Goal: Task Accomplishment & Management: Complete application form

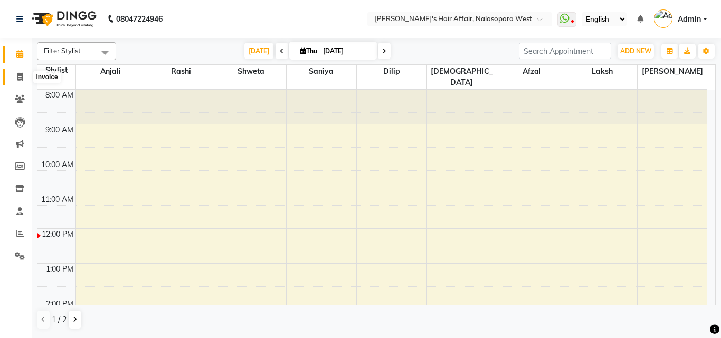
click at [14, 74] on span at bounding box center [20, 77] width 18 height 12
select select "service"
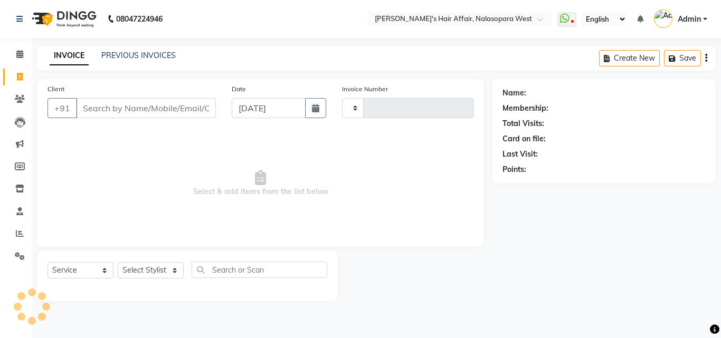
type input "1719"
select select "6172"
click at [139, 57] on link "PREVIOUS INVOICES" at bounding box center [138, 55] width 74 height 9
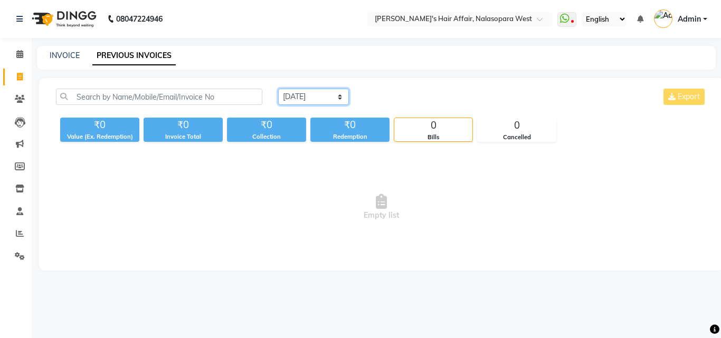
click at [298, 94] on select "Today Yesterday Custom Range" at bounding box center [313, 97] width 71 height 16
click at [278, 89] on select "Today Yesterday Custom Range" at bounding box center [313, 97] width 71 height 16
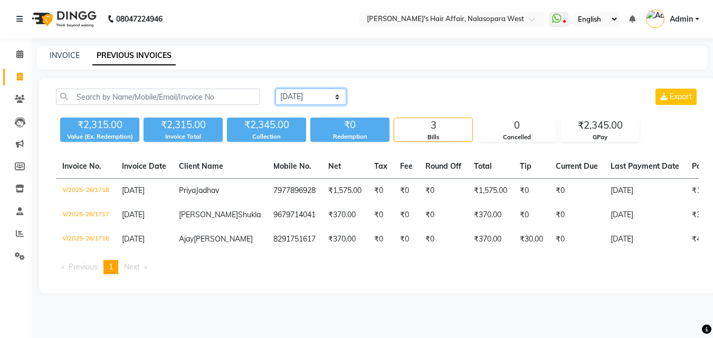
click at [311, 96] on select "Today Yesterday Custom Range" at bounding box center [310, 97] width 71 height 16
select select "today"
click at [275, 89] on select "Today Yesterday Custom Range" at bounding box center [310, 97] width 71 height 16
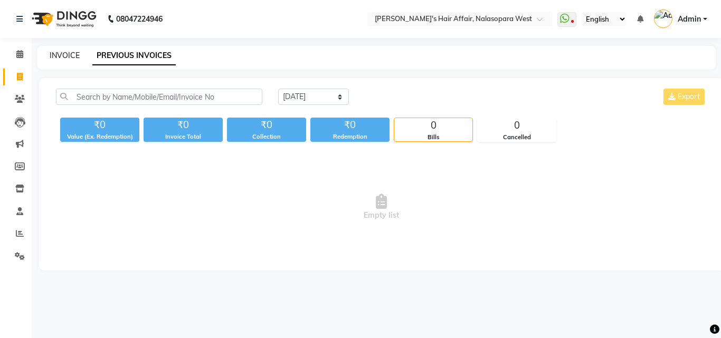
click at [72, 56] on link "INVOICE" at bounding box center [65, 55] width 30 height 9
select select "6172"
select select "service"
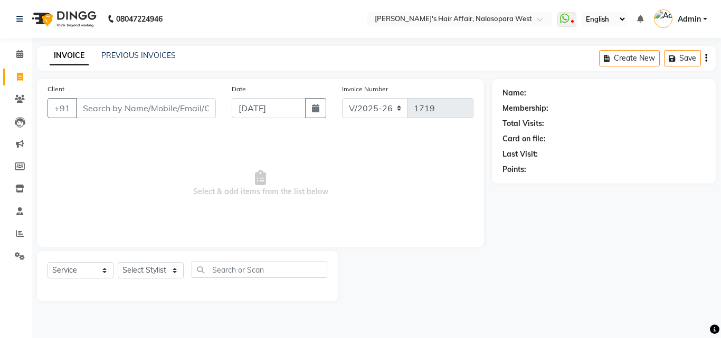
click at [106, 103] on input "Client" at bounding box center [146, 108] width 140 height 20
click at [107, 109] on input "Client" at bounding box center [146, 108] width 140 height 20
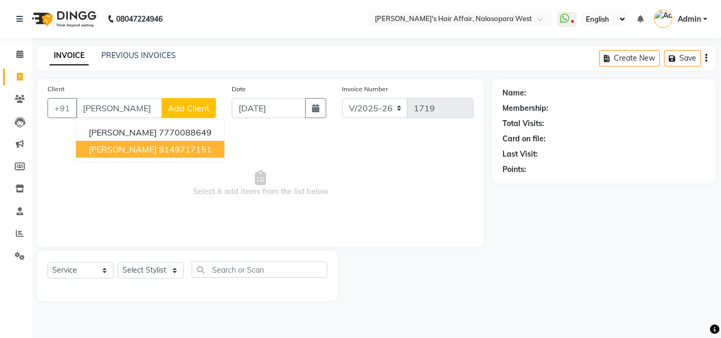
click at [138, 154] on button "nayan Nisar 8149717151" at bounding box center [150, 149] width 148 height 17
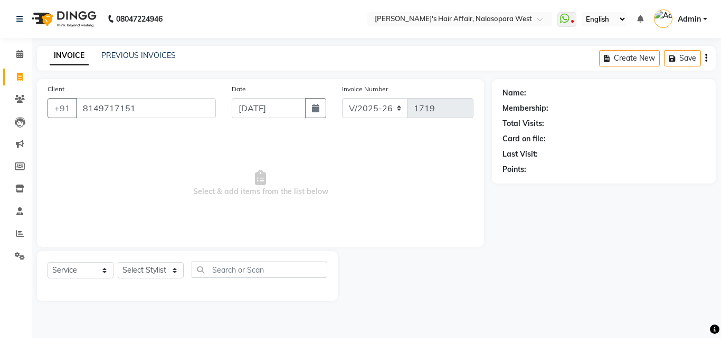
type input "8149717151"
click at [161, 261] on div "Select Service Product Membership Package Voucher Prepaid Gift Card Select Styl…" at bounding box center [187, 276] width 301 height 50
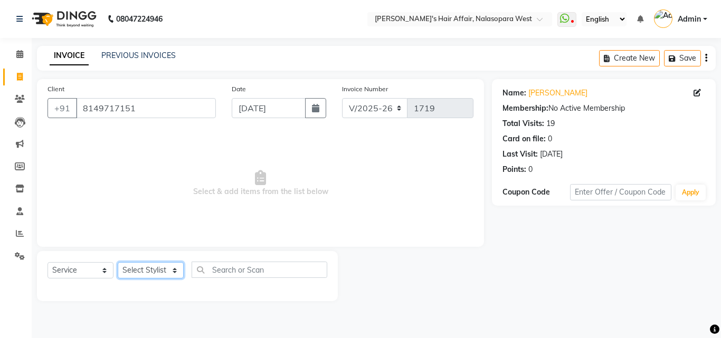
click at [148, 267] on select "Select Stylist Afzal Anjali Dilip Hair Affair Laksh Rashi Saniya Sayali Shweta …" at bounding box center [151, 270] width 66 height 16
click at [118, 262] on select "Select Stylist Afzal Anjali Dilip Hair Affair Laksh Rashi Saniya Sayali Shweta …" at bounding box center [151, 270] width 66 height 16
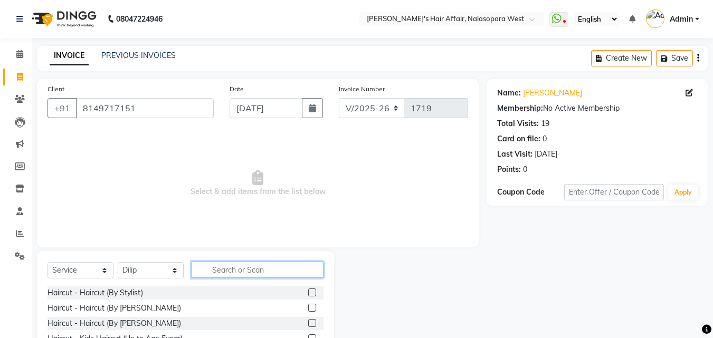
click at [262, 270] on input "text" at bounding box center [258, 270] width 132 height 16
click at [116, 271] on div "Select Service Product Membership Package Voucher Prepaid Gift Card Select Styl…" at bounding box center [185, 274] width 276 height 25
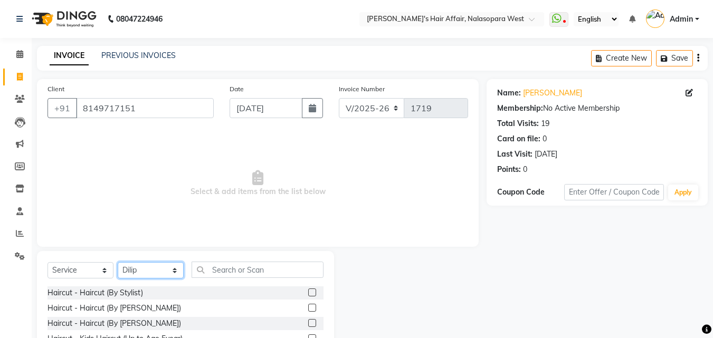
click at [135, 269] on select "Select Stylist Afzal Anjali Dilip Hair Affair Laksh Rashi Saniya Sayali Shweta …" at bounding box center [151, 270] width 66 height 16
select select "53940"
click at [118, 262] on select "Select Stylist Afzal Anjali Dilip Hair Affair Laksh Rashi Saniya Sayali Shweta …" at bounding box center [151, 270] width 66 height 16
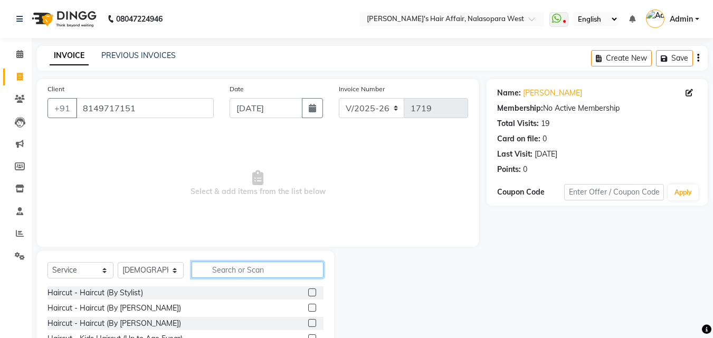
click at [265, 273] on input "text" at bounding box center [258, 270] width 132 height 16
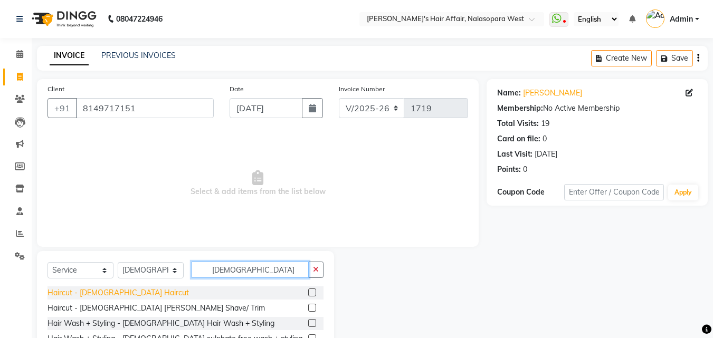
type input "male"
click at [101, 297] on div "Haircut - [DEMOGRAPHIC_DATA] Haircut" at bounding box center [117, 293] width 141 height 11
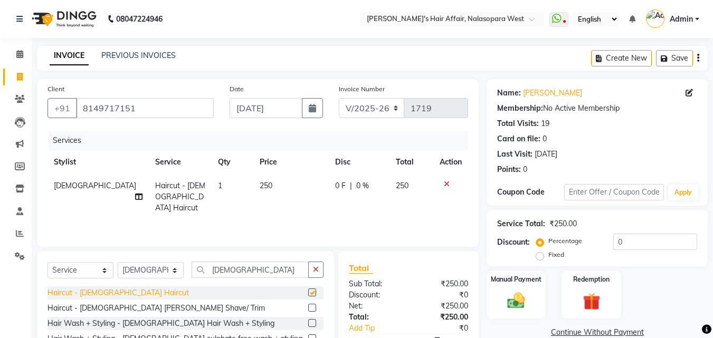
checkbox input "false"
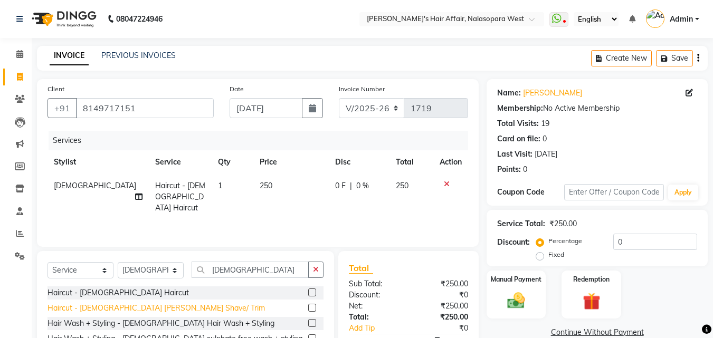
click at [106, 312] on div "Haircut - [DEMOGRAPHIC_DATA] [PERSON_NAME] Shave/ Trim" at bounding box center [155, 308] width 217 height 11
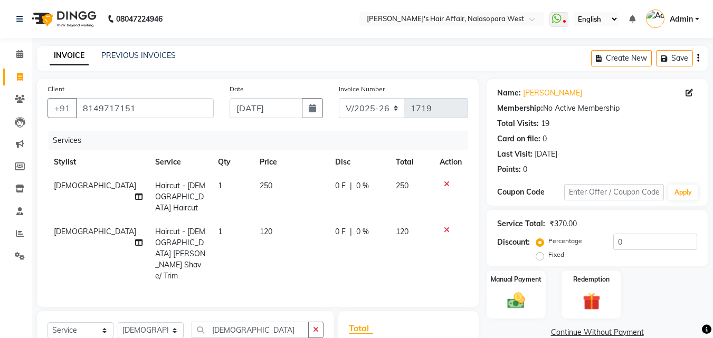
checkbox input "false"
click at [521, 299] on img at bounding box center [516, 300] width 30 height 21
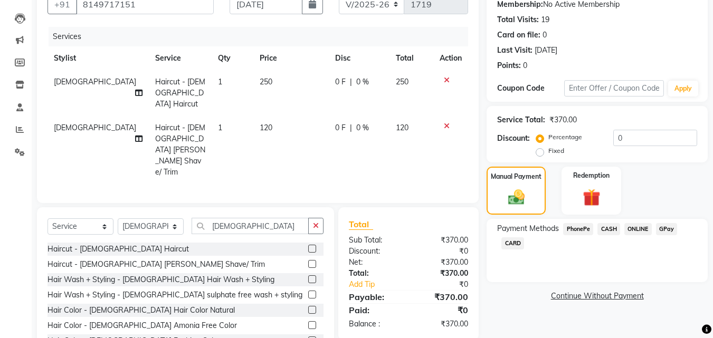
scroll to position [106, 0]
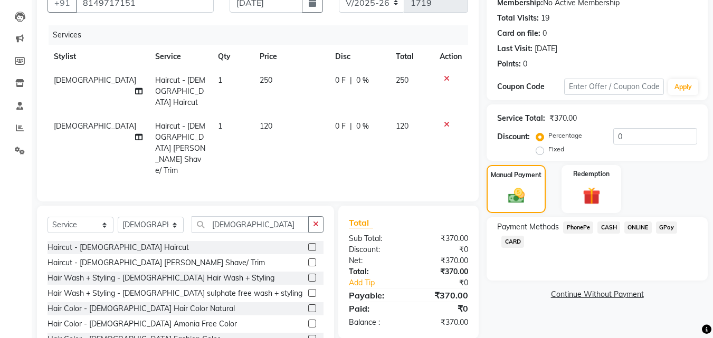
click at [668, 228] on span "GPay" at bounding box center [667, 228] width 22 height 12
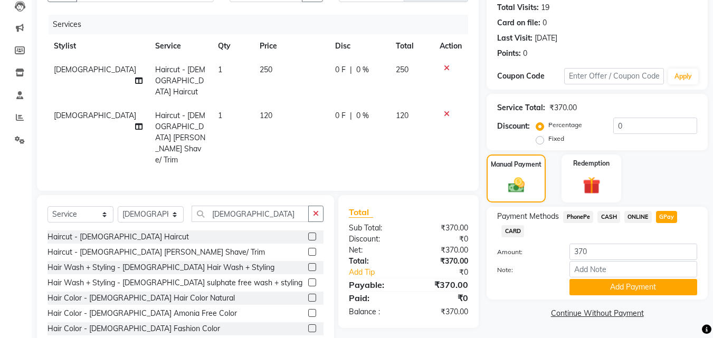
scroll to position [119, 0]
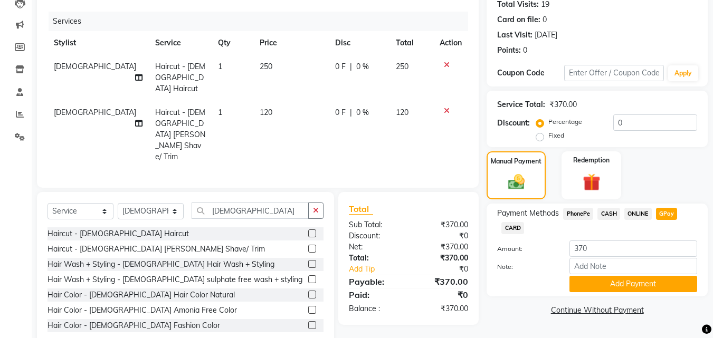
click at [443, 64] on div at bounding box center [451, 64] width 22 height 7
click at [449, 65] on icon at bounding box center [447, 64] width 6 height 7
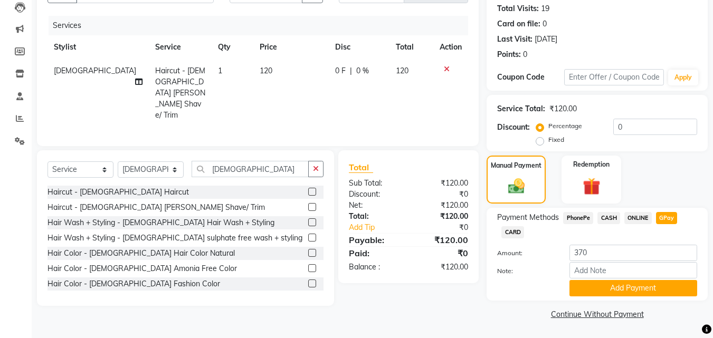
scroll to position [115, 0]
click at [607, 215] on span "CASH" at bounding box center [608, 218] width 23 height 12
type input "120"
click at [625, 299] on div "Payment Methods PhonePe CASH ONLINE GPay CARD Amount: 120 Note: Add Payment" at bounding box center [597, 254] width 221 height 93
click at [622, 282] on button "Add Payment" at bounding box center [633, 288] width 128 height 16
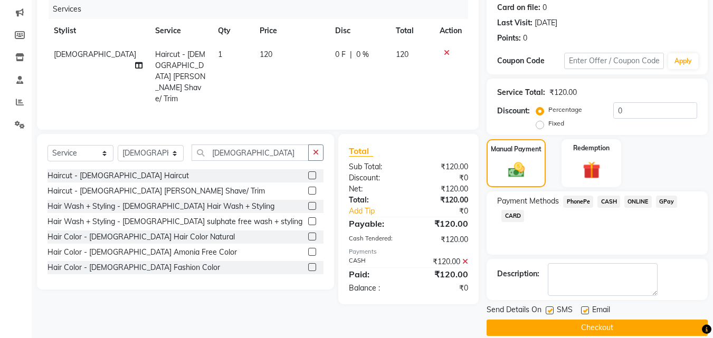
scroll to position [145, 0]
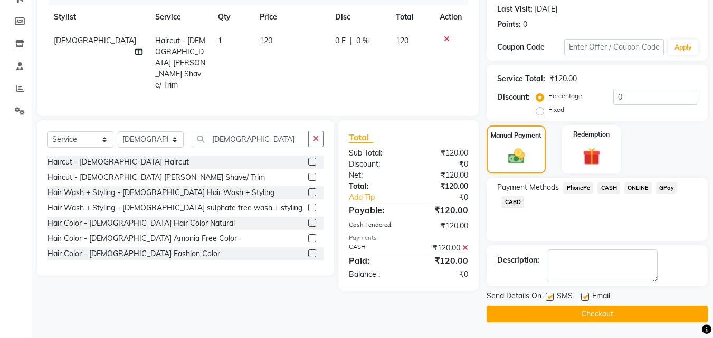
click at [569, 316] on button "Checkout" at bounding box center [597, 314] width 221 height 16
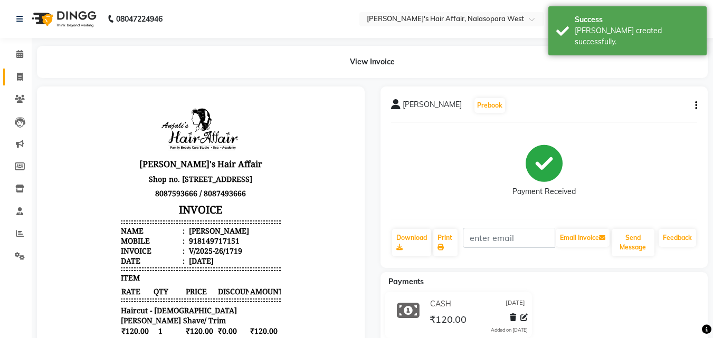
click at [15, 69] on link "Invoice" at bounding box center [15, 77] width 25 height 17
select select "6172"
select select "service"
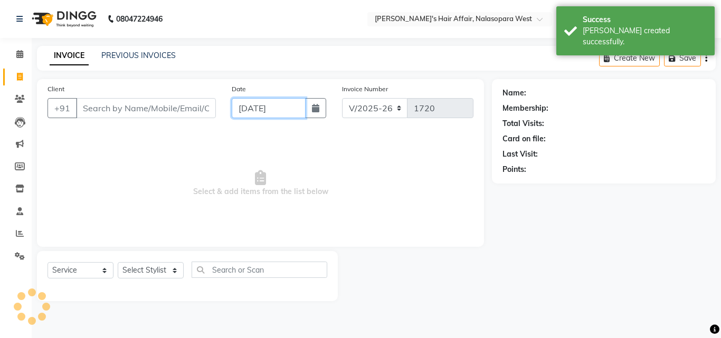
click at [305, 116] on input "04-09-2025" at bounding box center [269, 108] width 74 height 20
select select "9"
select select "2025"
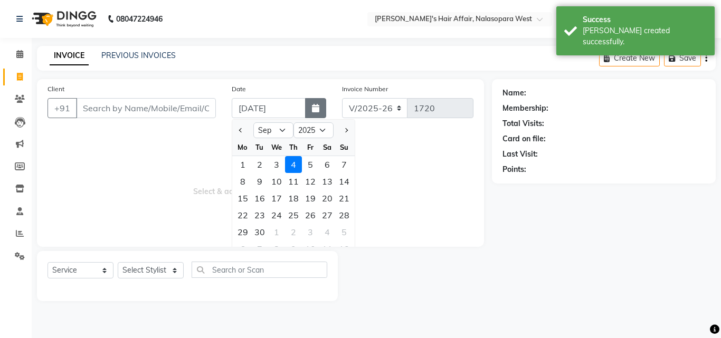
click at [308, 115] on button "button" at bounding box center [315, 108] width 21 height 20
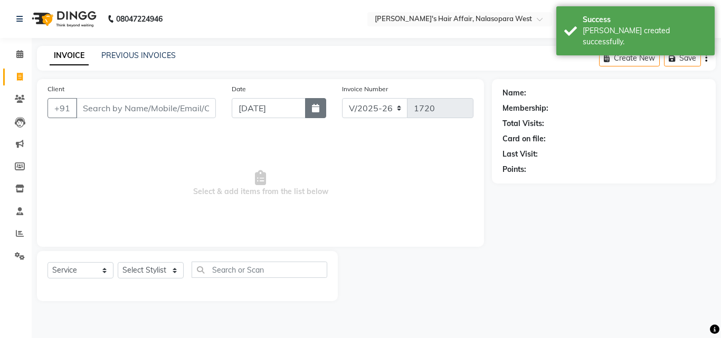
click at [310, 117] on button "button" at bounding box center [315, 108] width 21 height 20
select select "9"
select select "2025"
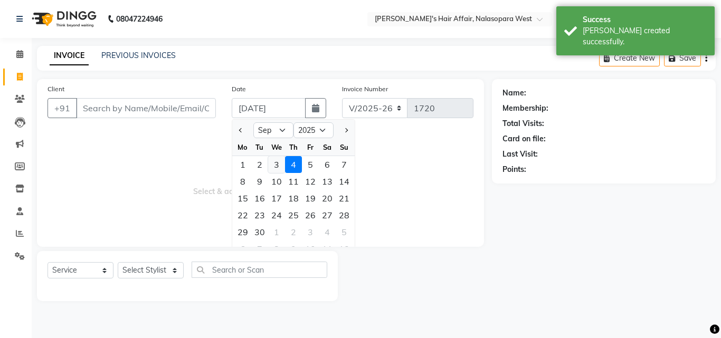
click at [280, 164] on div "3" at bounding box center [276, 164] width 17 height 17
type input "[DATE]"
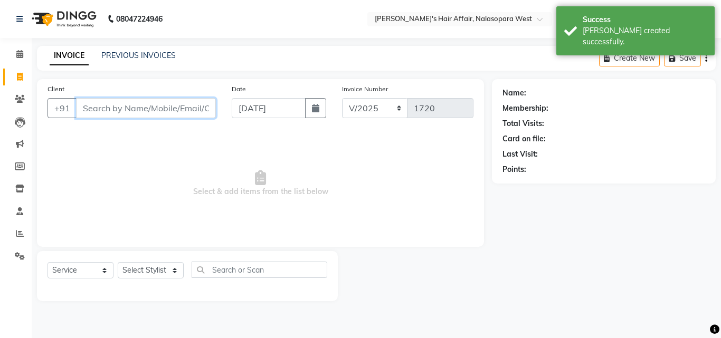
click at [129, 107] on input "Client" at bounding box center [146, 108] width 140 height 20
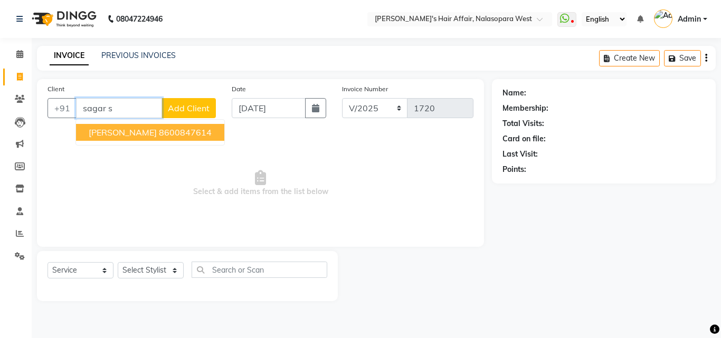
click at [159, 130] on ngb-highlight "8600847614" at bounding box center [185, 132] width 53 height 11
type input "8600847614"
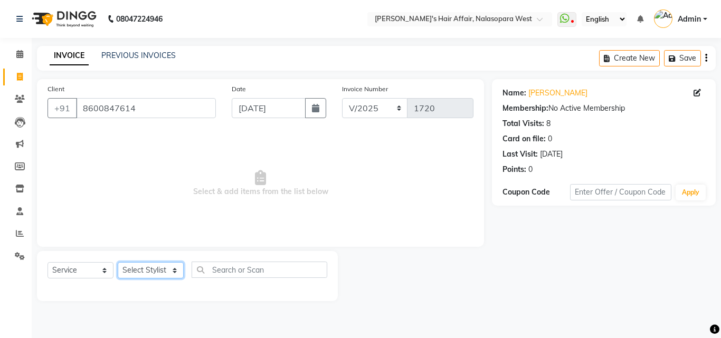
click at [143, 268] on select "Select Stylist Afzal Anjali Dilip Hair Affair Laksh Rashi Saniya Sayali Shweta …" at bounding box center [151, 270] width 66 height 16
select select "53940"
click at [118, 262] on select "Select Stylist Afzal Anjali Dilip Hair Affair Laksh Rashi Saniya Sayali Shweta …" at bounding box center [151, 270] width 66 height 16
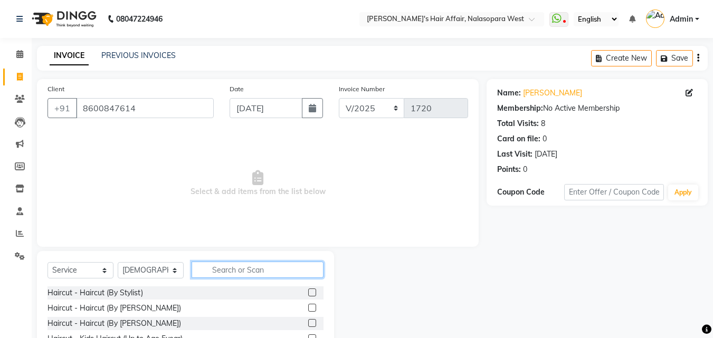
click at [253, 269] on input "text" at bounding box center [258, 270] width 132 height 16
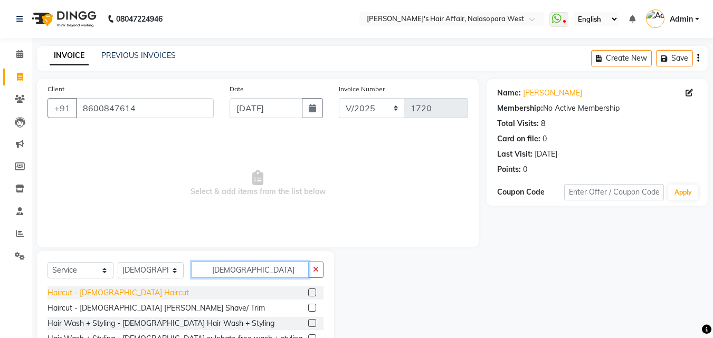
type input "male"
click at [105, 292] on div "Haircut - [DEMOGRAPHIC_DATA] Haircut" at bounding box center [117, 293] width 141 height 11
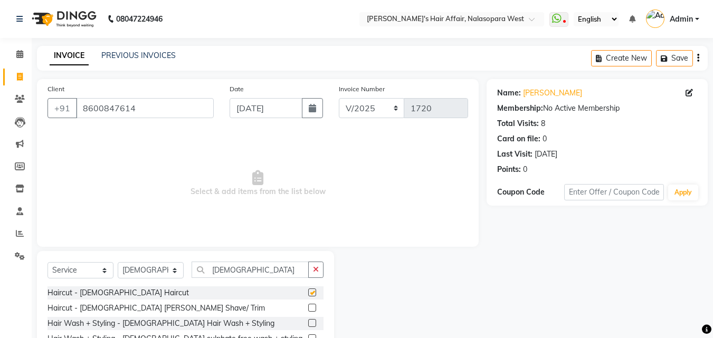
checkbox input "false"
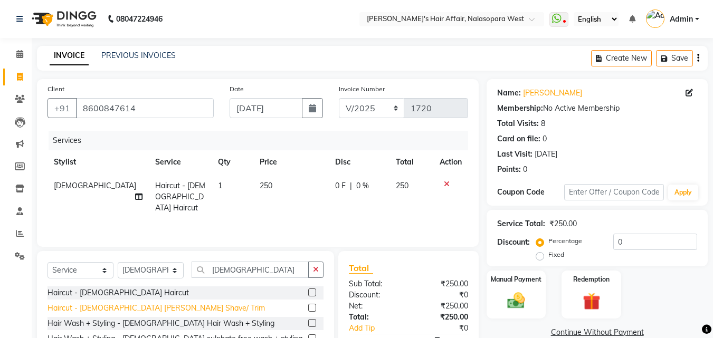
click at [114, 306] on div "Haircut - [DEMOGRAPHIC_DATA] [PERSON_NAME] Shave/ Trim" at bounding box center [155, 308] width 217 height 11
checkbox input "false"
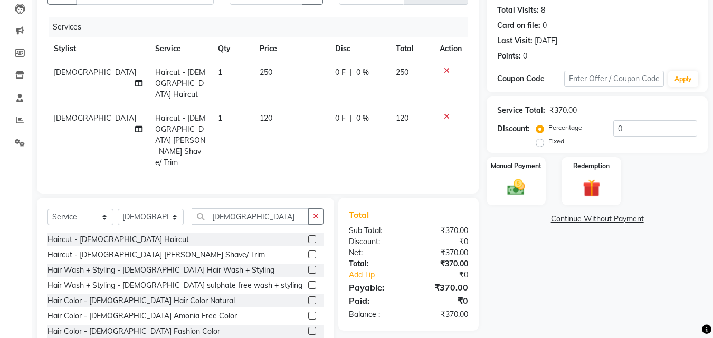
scroll to position [119, 0]
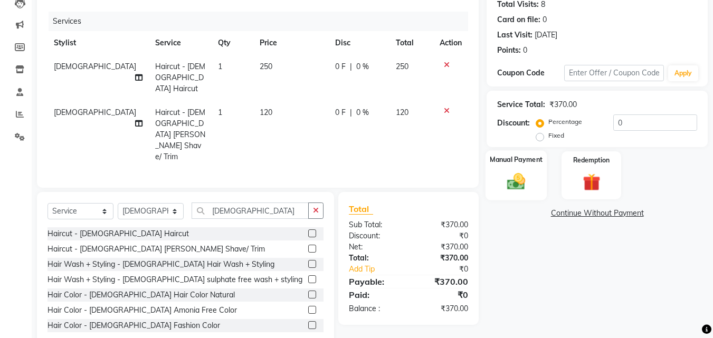
click at [527, 185] on img at bounding box center [516, 181] width 30 height 21
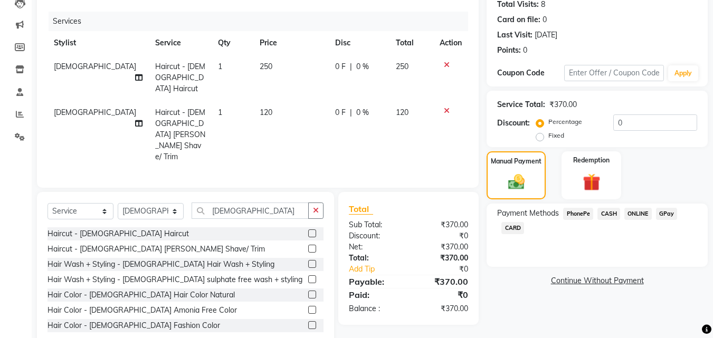
click at [670, 213] on span "GPay" at bounding box center [667, 214] width 22 height 12
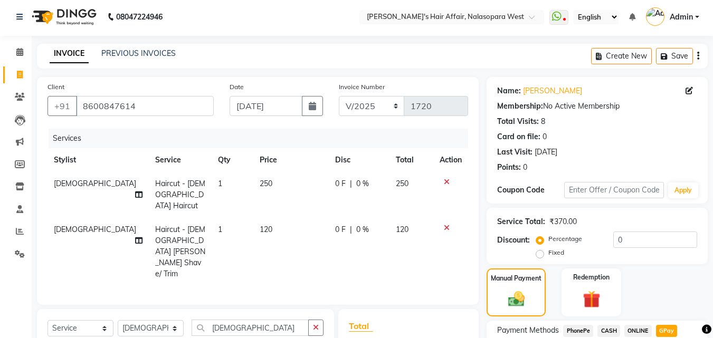
scroll to position [0, 0]
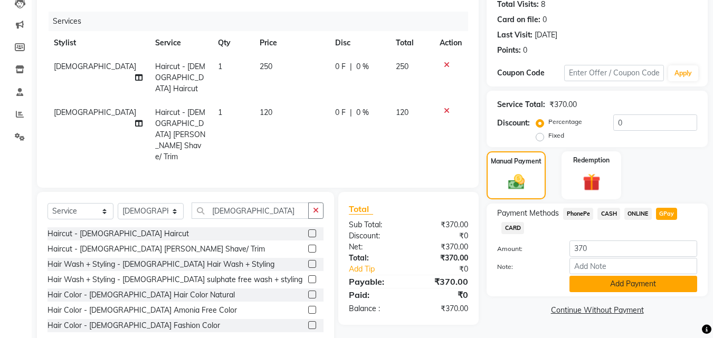
click at [611, 290] on button "Add Payment" at bounding box center [633, 284] width 128 height 16
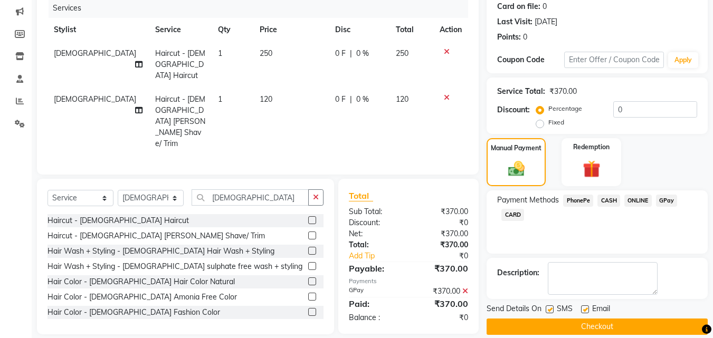
scroll to position [145, 0]
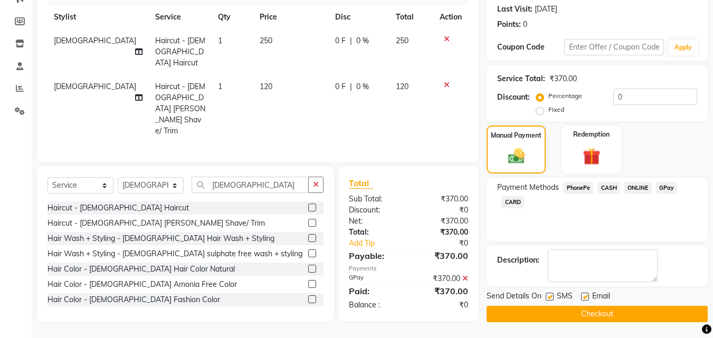
click at [607, 316] on button "Checkout" at bounding box center [597, 314] width 221 height 16
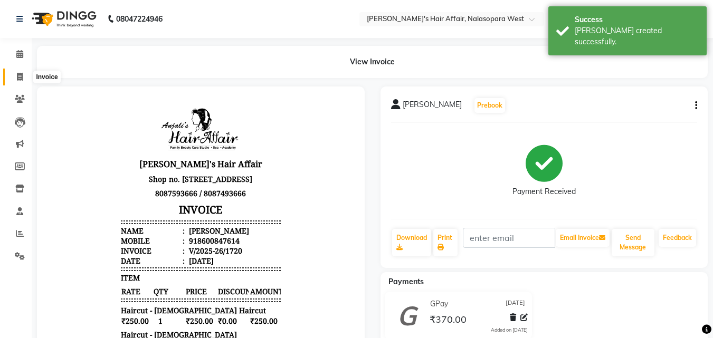
click at [15, 76] on span at bounding box center [20, 77] width 18 height 12
select select "6172"
select select "service"
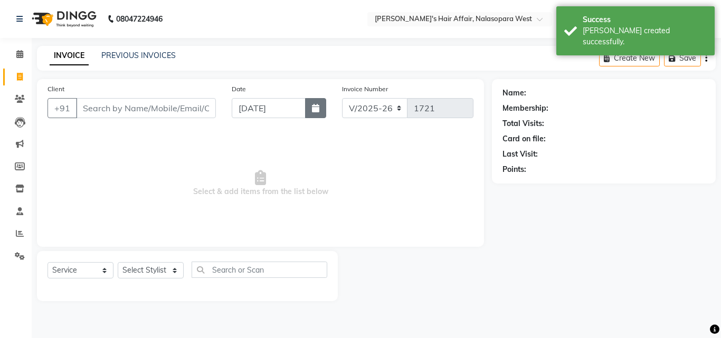
click at [307, 110] on button "button" at bounding box center [315, 108] width 21 height 20
select select "9"
select select "2025"
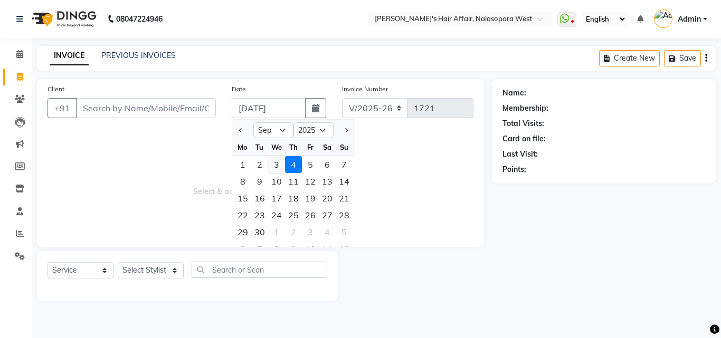
click at [274, 163] on div "3" at bounding box center [276, 164] width 17 height 17
type input "[DATE]"
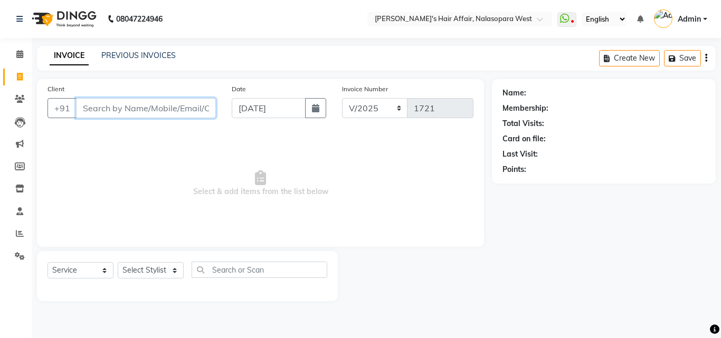
click at [175, 111] on input "Client" at bounding box center [146, 108] width 140 height 20
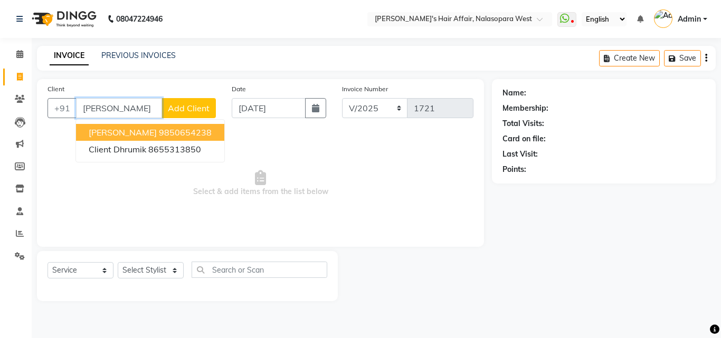
click at [159, 130] on ngb-highlight "9850654238" at bounding box center [185, 132] width 53 height 11
type input "9850654238"
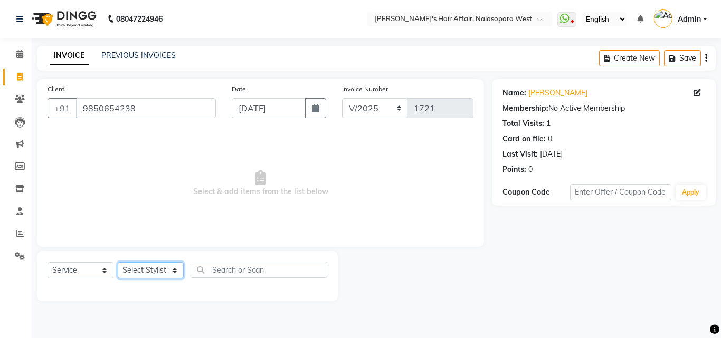
click at [157, 274] on select "Select Stylist Afzal Anjali Dilip Hair Affair Laksh Rashi Saniya Sayali Shweta …" at bounding box center [151, 270] width 66 height 16
select select "89133"
click at [118, 262] on select "Select Stylist Afzal Anjali Dilip Hair Affair Laksh Rashi Saniya Sayali Shweta …" at bounding box center [151, 270] width 66 height 16
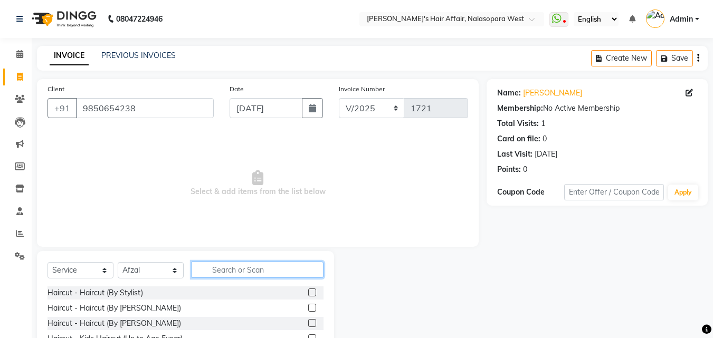
click at [246, 270] on input "text" at bounding box center [258, 270] width 132 height 16
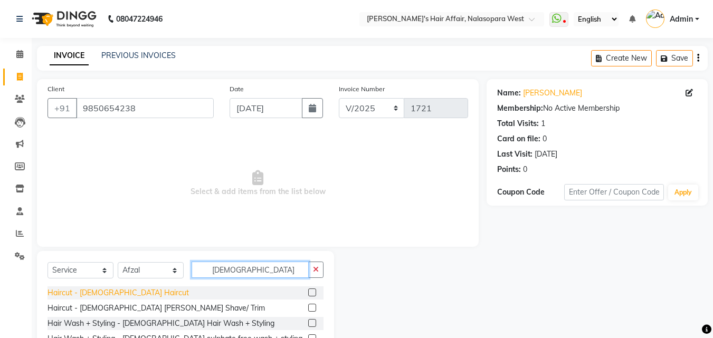
type input "male"
click at [78, 290] on div "Haircut - [DEMOGRAPHIC_DATA] Haircut" at bounding box center [117, 293] width 141 height 11
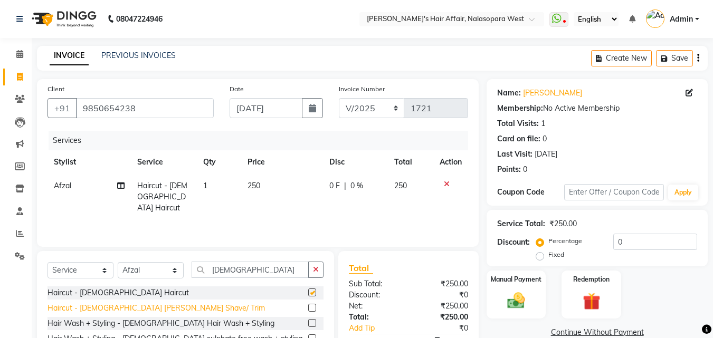
checkbox input "false"
click at [84, 303] on div "Haircut - [DEMOGRAPHIC_DATA] [PERSON_NAME] Shave/ Trim" at bounding box center [155, 308] width 217 height 11
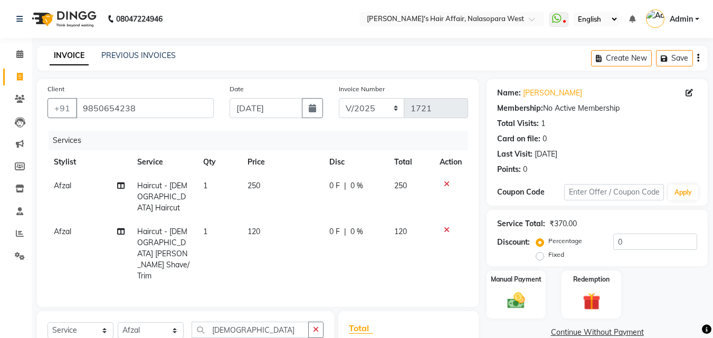
checkbox input "false"
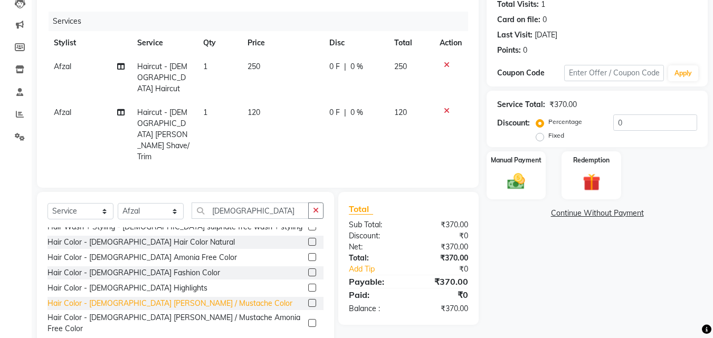
scroll to position [106, 0]
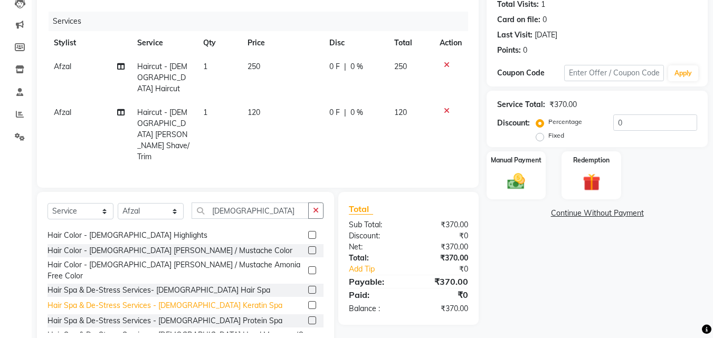
click at [179, 300] on div "Hair Spa & De-Stress Services - Male Keratin Spa" at bounding box center [164, 305] width 235 height 11
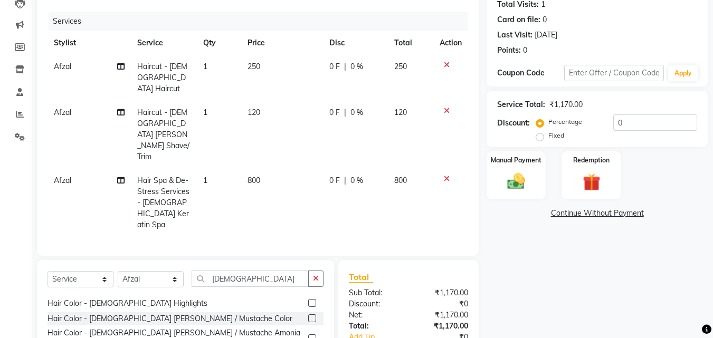
checkbox input "false"
drag, startPoint x: 242, startPoint y: 241, endPoint x: 174, endPoint y: 240, distance: 68.1
click at [174, 271] on div "Select Service Product Membership Package Voucher Prepaid Gift Card Select Styl…" at bounding box center [185, 283] width 276 height 25
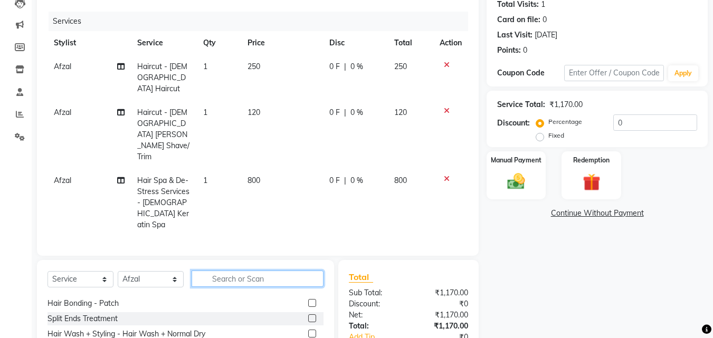
scroll to position [611, 0]
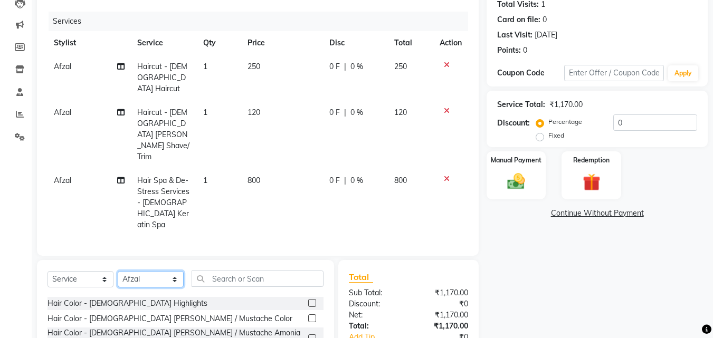
click at [172, 271] on select "Select Stylist Afzal Anjali Dilip Hair Affair Laksh Rashi Saniya Sayali Shweta …" at bounding box center [151, 279] width 66 height 16
select select "53940"
click at [118, 271] on select "Select Stylist Afzal Anjali Dilip Hair Affair Laksh Rashi Saniya Sayali Shweta …" at bounding box center [151, 279] width 66 height 16
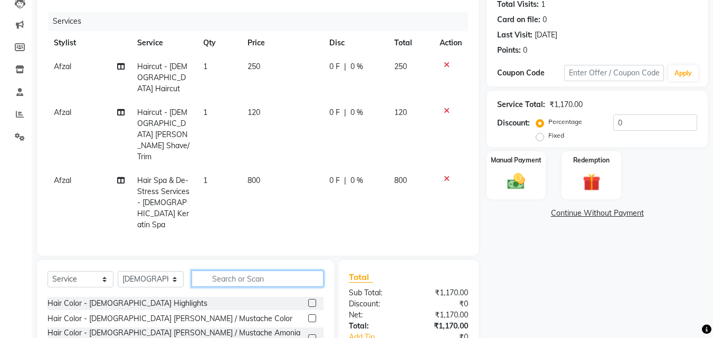
click at [233, 271] on input "text" at bounding box center [258, 279] width 132 height 16
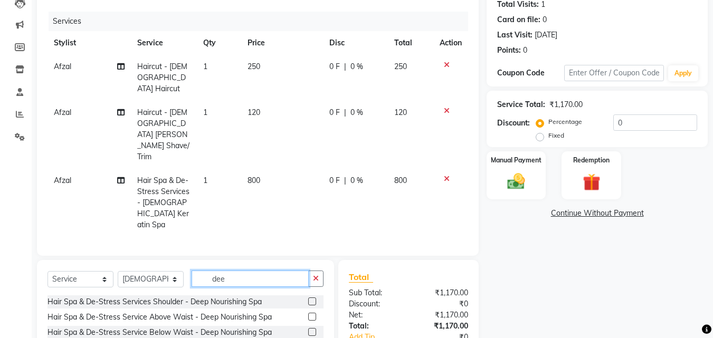
scroll to position [0, 0]
type input "dee"
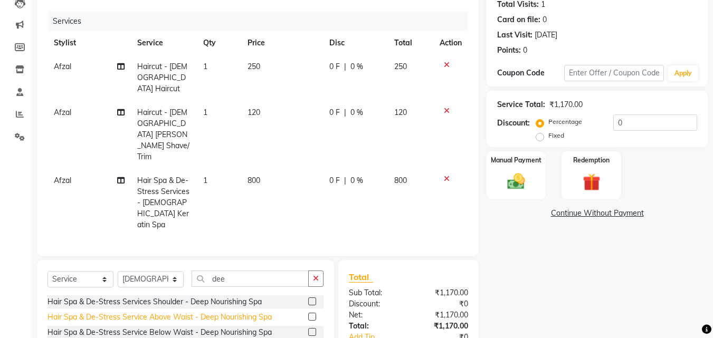
click at [206, 312] on div "Hair Spa & De-Stress Service Above Waist - Deep Nourishing Spa" at bounding box center [159, 317] width 224 height 11
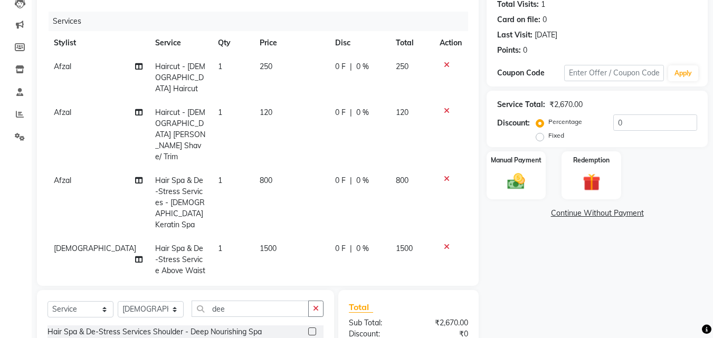
checkbox input "false"
click at [260, 244] on span "1500" at bounding box center [268, 248] width 17 height 9
select select "53940"
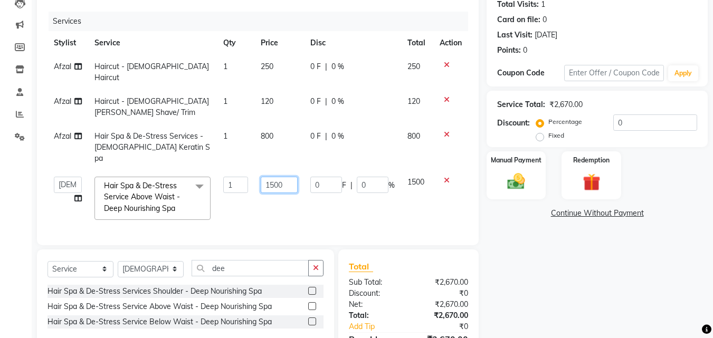
drag, startPoint x: 274, startPoint y: 146, endPoint x: 269, endPoint y: 147, distance: 5.4
click at [269, 177] on input "1500" at bounding box center [279, 185] width 36 height 16
type input "1800"
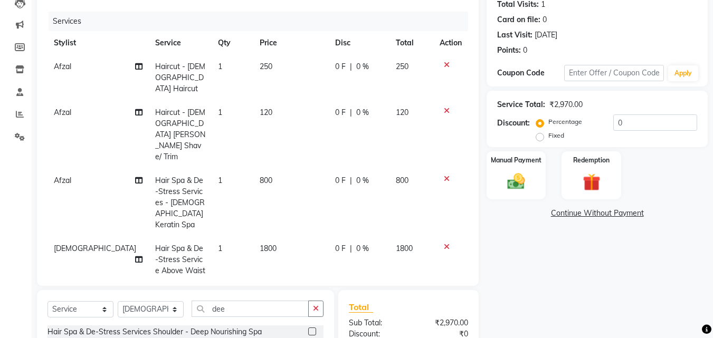
drag, startPoint x: 326, startPoint y: 153, endPoint x: 292, endPoint y: 153, distance: 34.3
click at [329, 237] on td "0 F | 0 %" at bounding box center [359, 271] width 61 height 68
select select "53940"
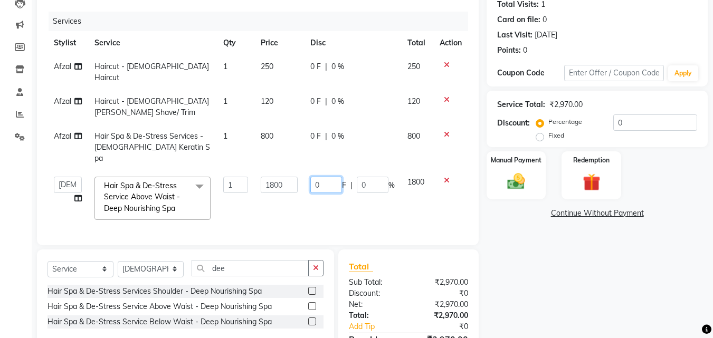
drag, startPoint x: 324, startPoint y: 158, endPoint x: 289, endPoint y: 157, distance: 34.3
click at [289, 170] on tr "Afzal Anjali Dilip Hair Affair Laksh Rashi Saniya Sayali Shweta Sushmita Umesh …" at bounding box center [257, 198] width 421 height 56
type input "300"
click at [311, 191] on tbody "Afzal Haircut - Male Haircut 1 250 0 F | 0 % 250 Afzal Haircut - Male Beard Sha…" at bounding box center [257, 141] width 421 height 172
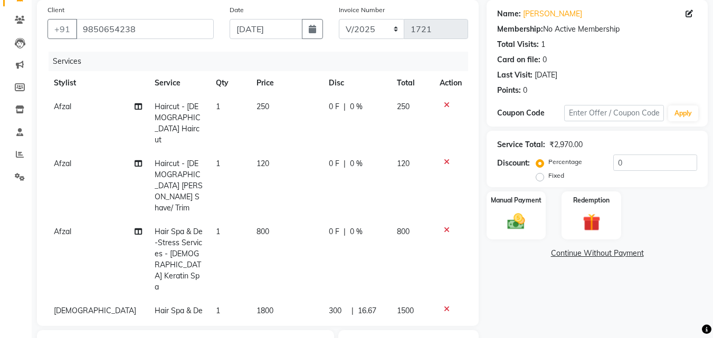
scroll to position [211, 0]
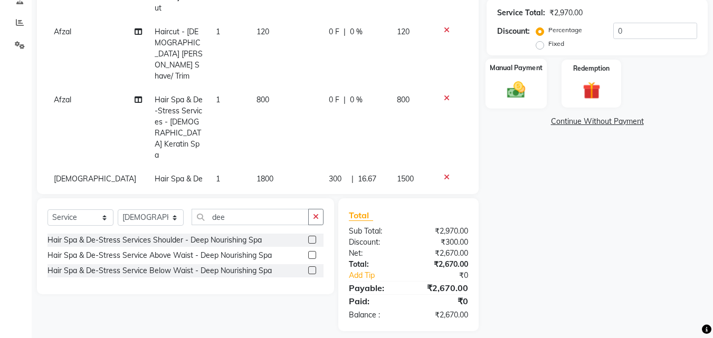
click at [519, 83] on img at bounding box center [516, 89] width 30 height 21
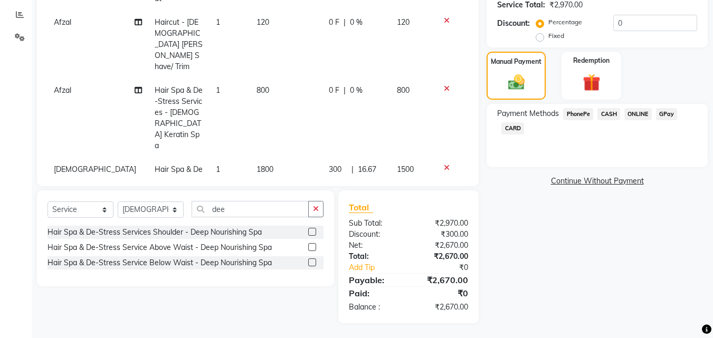
scroll to position [220, 0]
click at [667, 113] on span "GPay" at bounding box center [667, 113] width 22 height 12
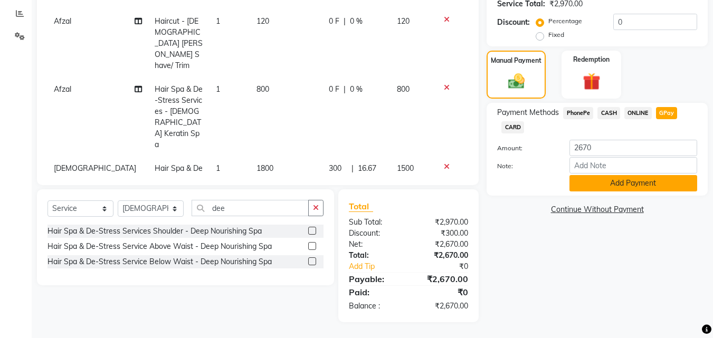
click at [643, 186] on button "Add Payment" at bounding box center [633, 183] width 128 height 16
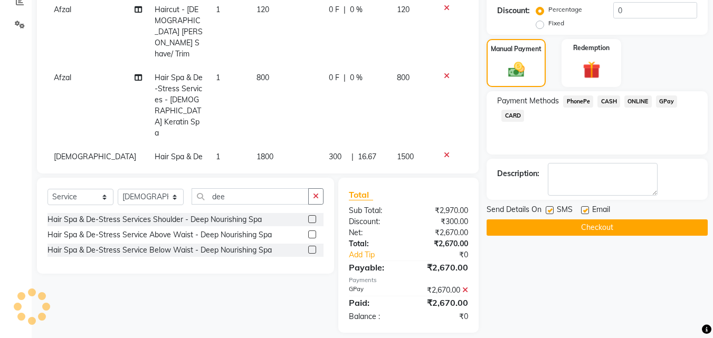
scroll to position [242, 0]
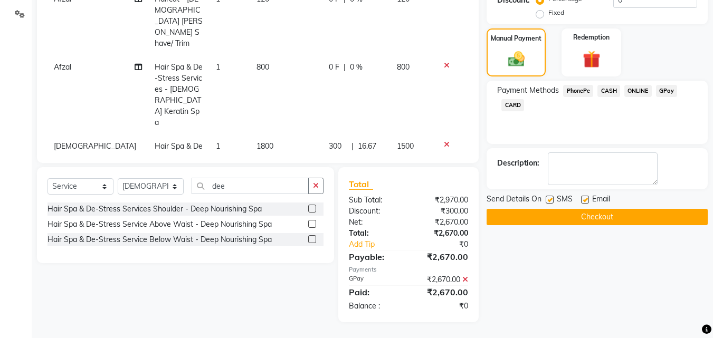
click at [603, 215] on button "Checkout" at bounding box center [597, 217] width 221 height 16
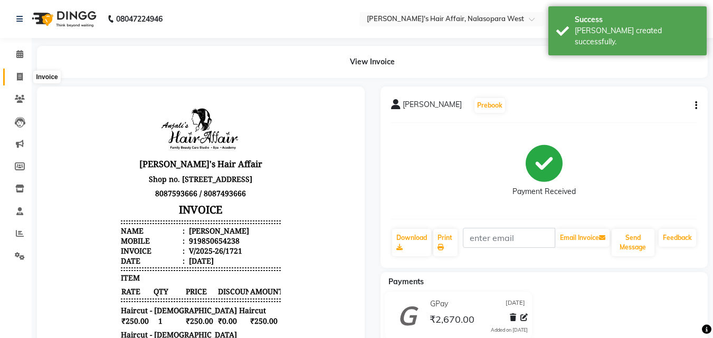
click at [26, 75] on span at bounding box center [20, 77] width 18 height 12
select select "6172"
select select "service"
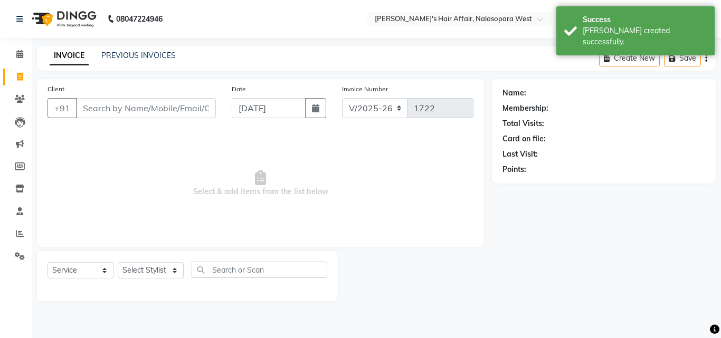
click at [125, 49] on div "INVOICE PREVIOUS INVOICES Create New Save" at bounding box center [376, 58] width 679 height 25
click at [142, 53] on link "PREVIOUS INVOICES" at bounding box center [138, 55] width 74 height 9
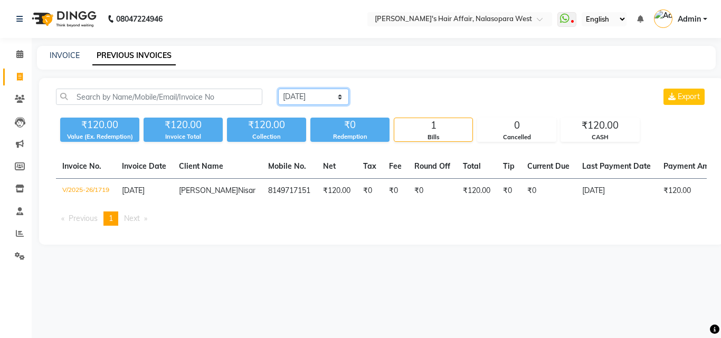
click at [311, 95] on select "Today Yesterday Custom Range" at bounding box center [313, 97] width 71 height 16
select select "yesterday"
click at [278, 89] on select "Today Yesterday Custom Range" at bounding box center [313, 97] width 71 height 16
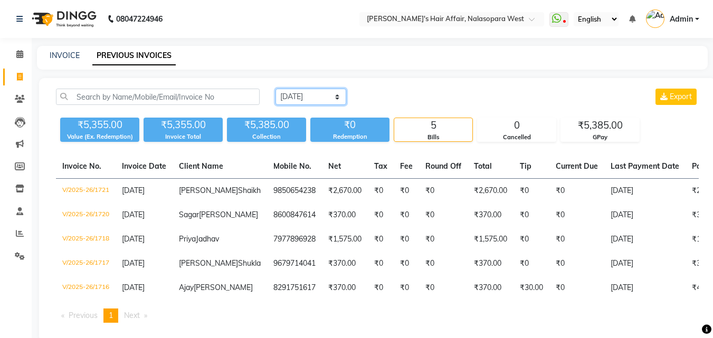
scroll to position [53, 0]
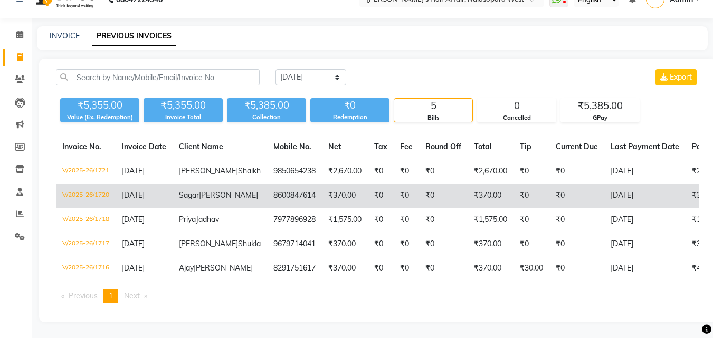
drag, startPoint x: 372, startPoint y: 139, endPoint x: 273, endPoint y: 150, distance: 99.3
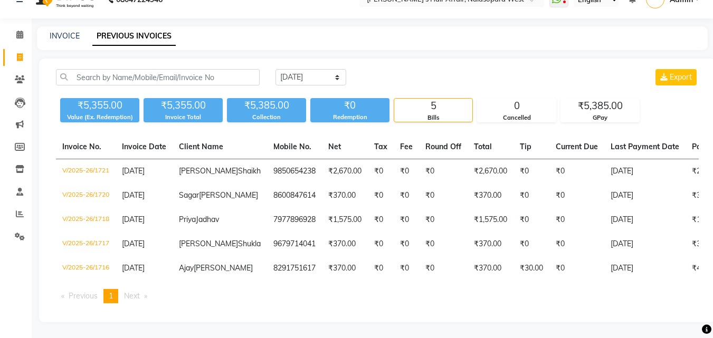
click at [218, 0] on html "08047224946 Select Location × Anjali's Hair Affair, Nalasopara West WhatsApp St…" at bounding box center [356, 149] width 713 height 338
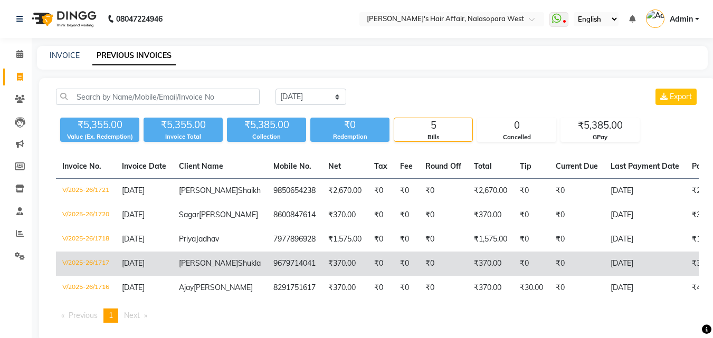
click at [276, 276] on td "9679714041" at bounding box center [294, 264] width 55 height 24
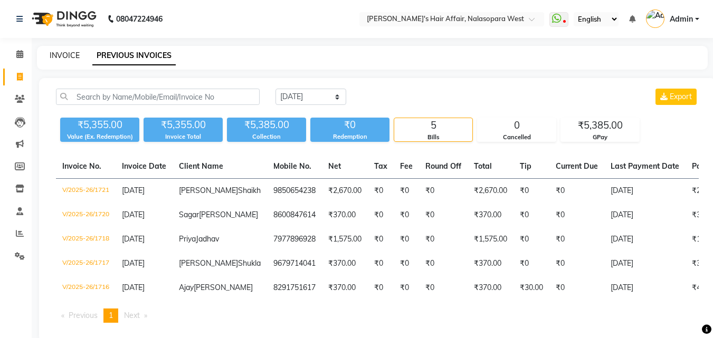
click at [63, 51] on link "INVOICE" at bounding box center [65, 55] width 30 height 9
select select "service"
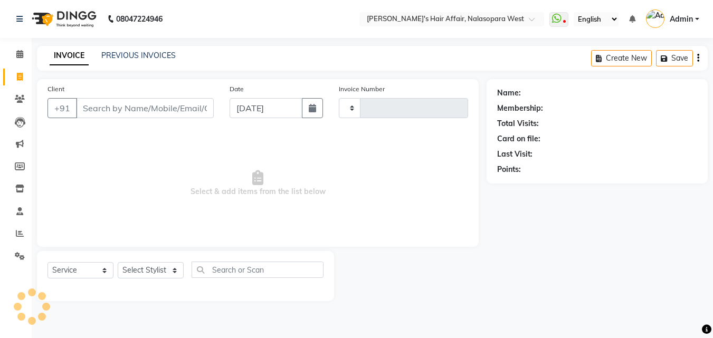
type input "1722"
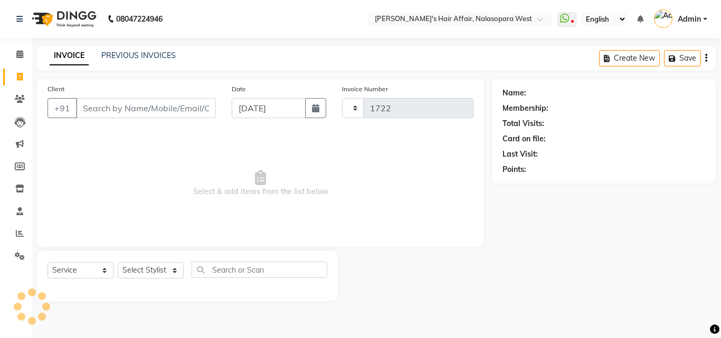
select select "6172"
click at [151, 268] on select "Select Stylist Afzal Anjali Dilip Hair Affair Laksh Rashi Saniya Sayali Shweta …" at bounding box center [151, 270] width 66 height 16
select select "81199"
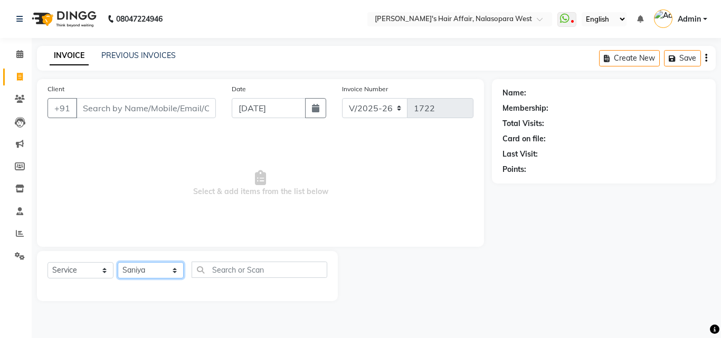
click at [118, 262] on select "Select Stylist Afzal Anjali Dilip Hair Affair Laksh Rashi Saniya Sayali Shweta …" at bounding box center [151, 270] width 66 height 16
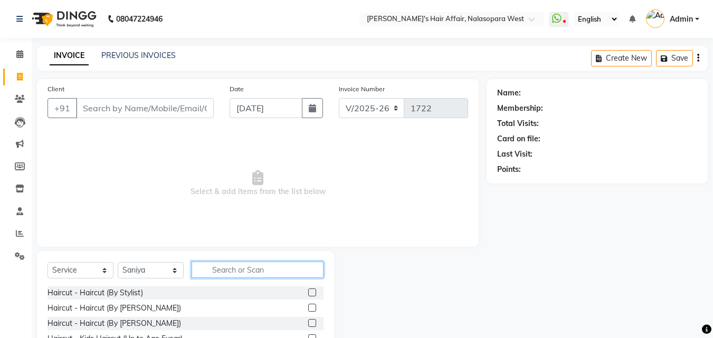
click at [280, 274] on input "text" at bounding box center [258, 270] width 132 height 16
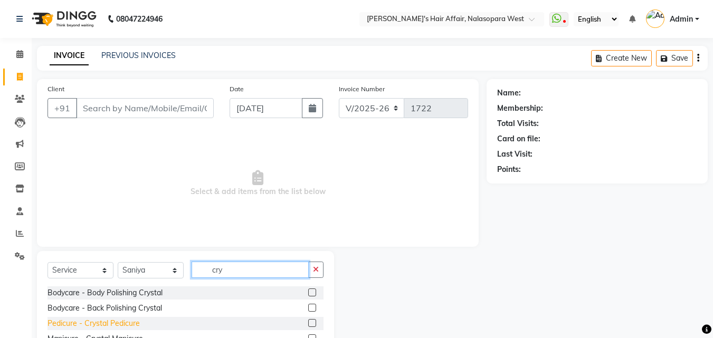
type input "cry"
click at [126, 325] on div "Pedicure - Crystal Pedicure" at bounding box center [93, 323] width 92 height 11
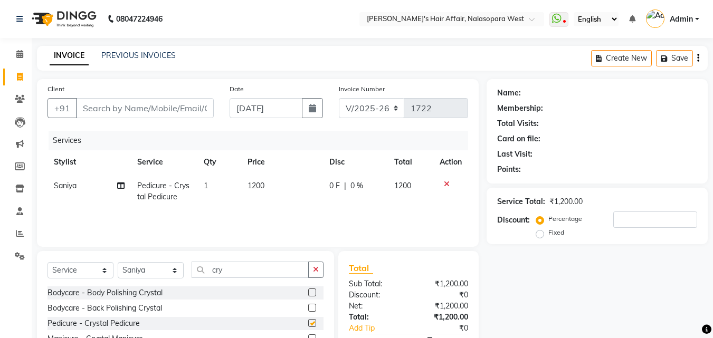
checkbox input "false"
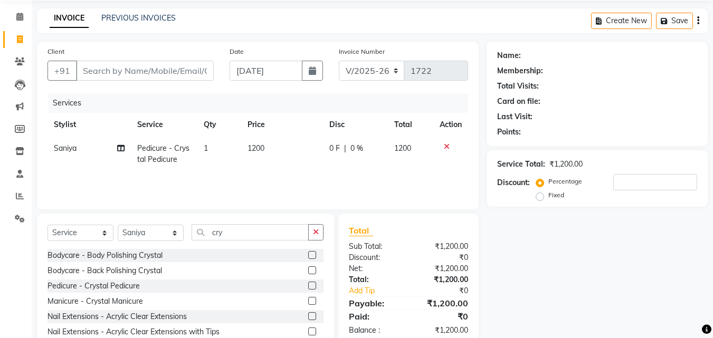
scroll to position [84, 0]
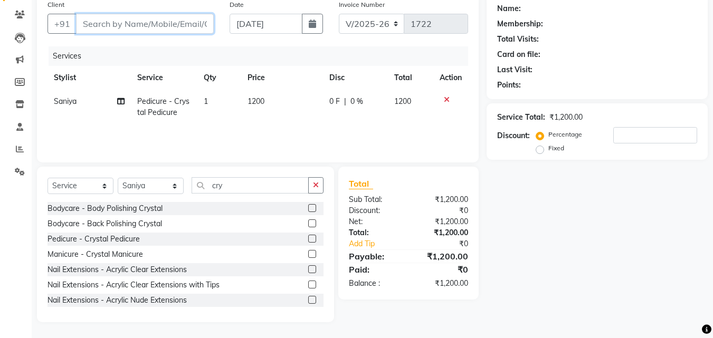
click at [180, 28] on input "Client" at bounding box center [145, 24] width 138 height 20
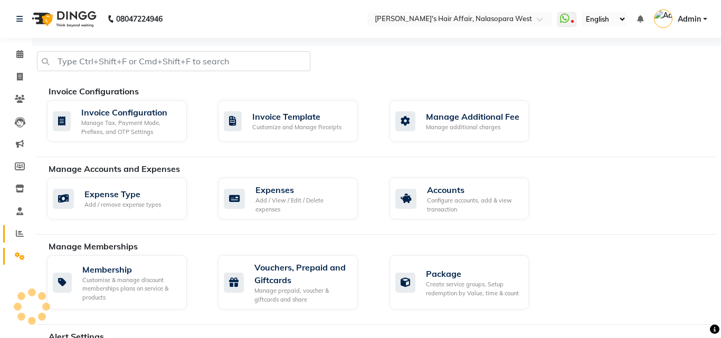
click at [26, 234] on span at bounding box center [20, 234] width 18 height 12
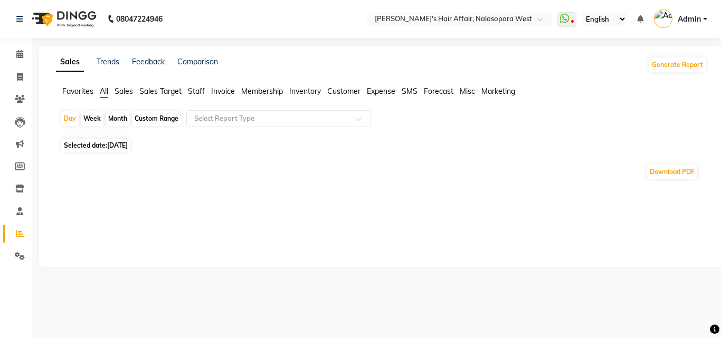
click at [191, 96] on li "Staff" at bounding box center [196, 91] width 17 height 11
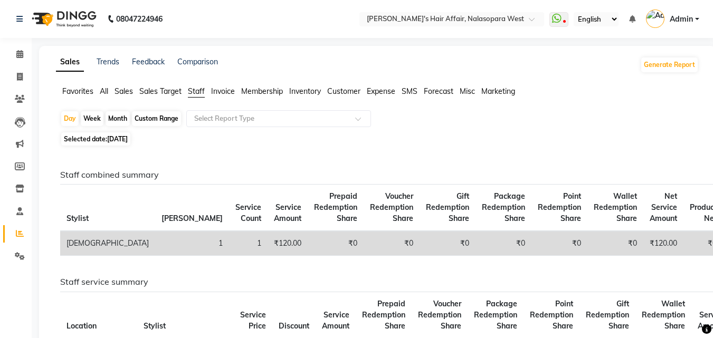
click at [117, 140] on span "04-09-2025" at bounding box center [117, 139] width 21 height 8
select select "9"
select select "2025"
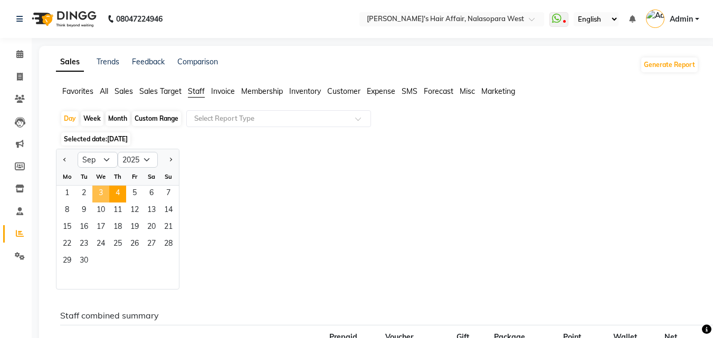
click at [103, 194] on span "3" at bounding box center [100, 194] width 17 height 17
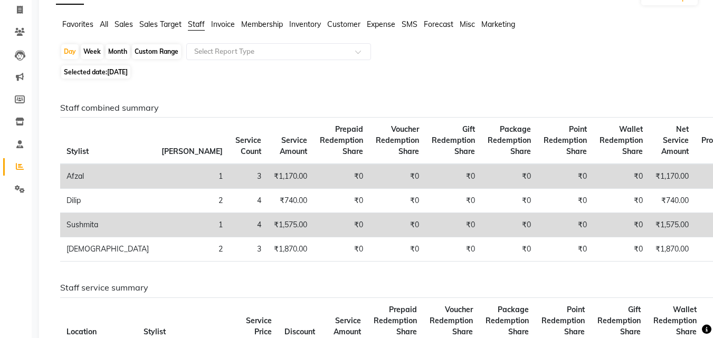
scroll to position [106, 0]
